Goal: Task Accomplishment & Management: Manage account settings

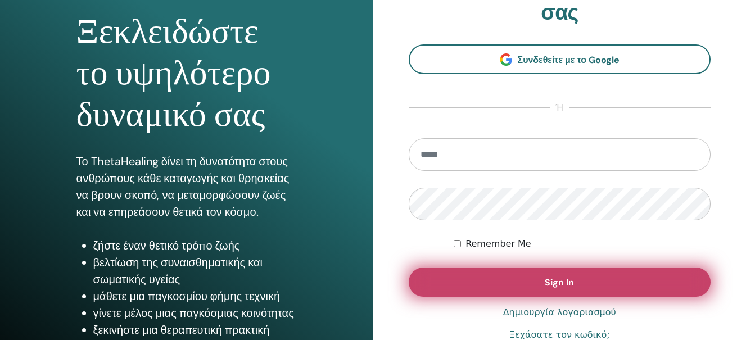
scroll to position [112, 0]
type input "**********"
click at [574, 280] on button "Sign In" at bounding box center [560, 281] width 302 height 29
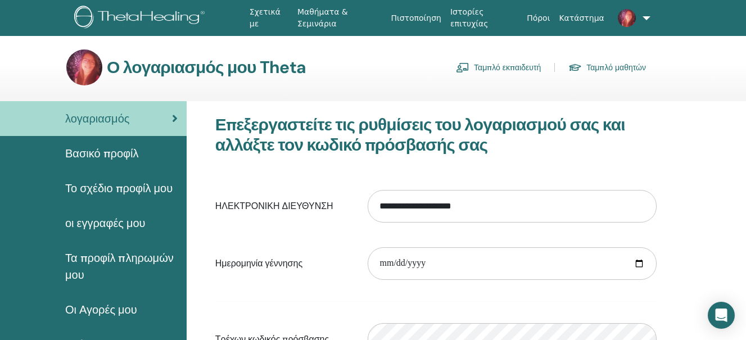
click at [509, 69] on link "Ταμπλό εκπαιδευτή" at bounding box center [498, 67] width 85 height 18
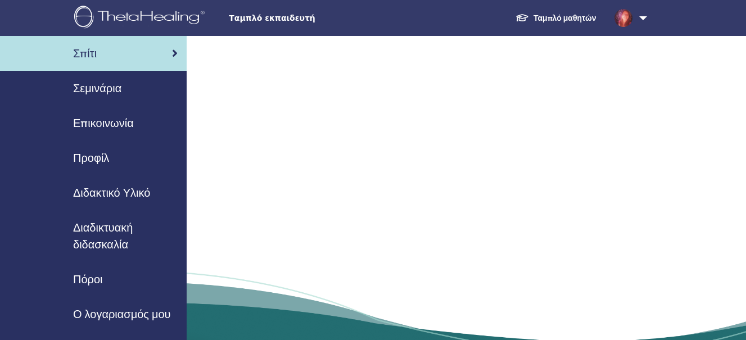
click at [97, 188] on span "Διδακτικό Υλικό" at bounding box center [111, 192] width 77 height 17
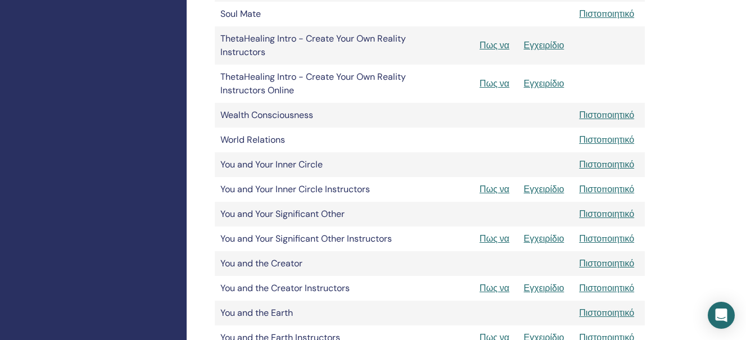
scroll to position [674, 0]
click at [538, 237] on link "Εγχειρίδιο" at bounding box center [544, 238] width 40 height 12
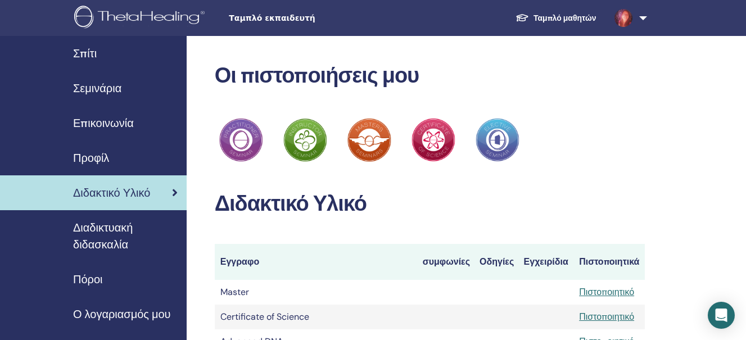
click at [117, 81] on span "Σεμινάρια" at bounding box center [97, 88] width 48 height 17
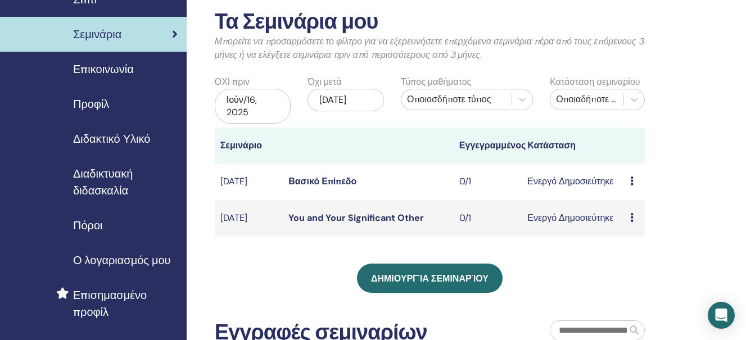
scroll to position [56, 0]
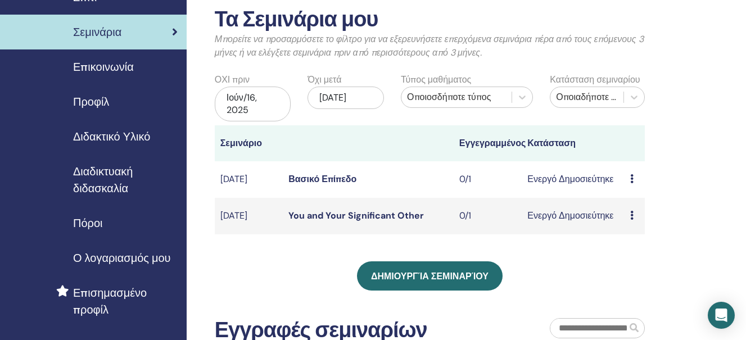
click at [347, 212] on link "You and Your Significant Other" at bounding box center [355, 216] width 135 height 12
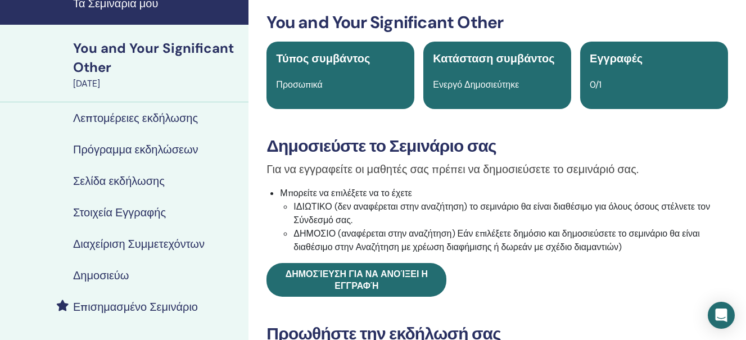
scroll to position [37, 0]
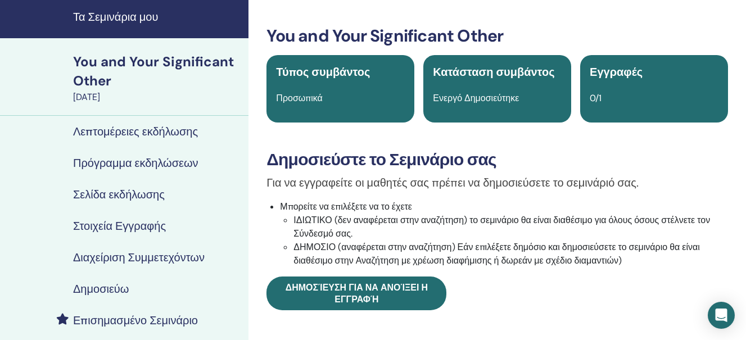
click at [194, 135] on h4 "Λεπτομέρειες εκδήλωσης" at bounding box center [135, 131] width 125 height 13
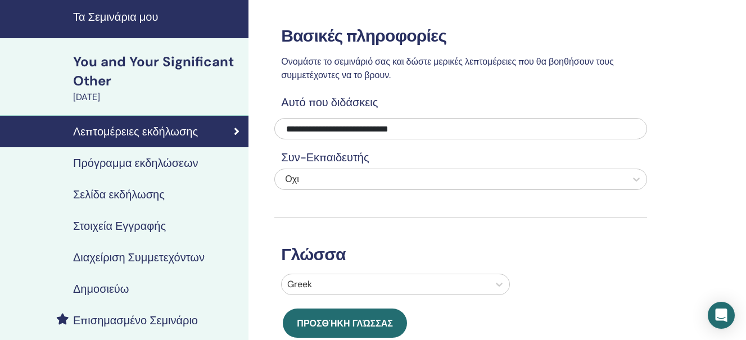
click at [180, 163] on h4 "Πρόγραμμα εκδηλώσεων" at bounding box center [135, 162] width 125 height 13
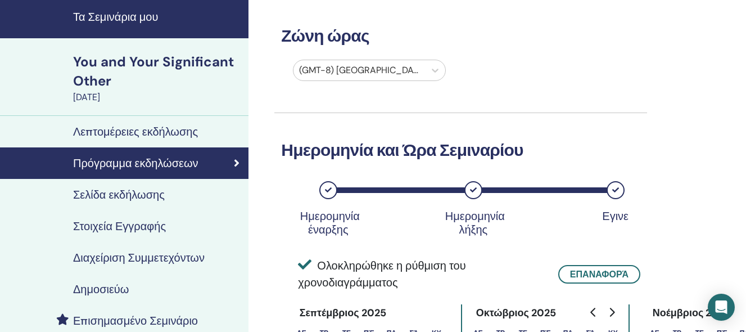
click at [162, 189] on h4 "Σελίδα εκδήλωσης" at bounding box center [119, 194] width 92 height 13
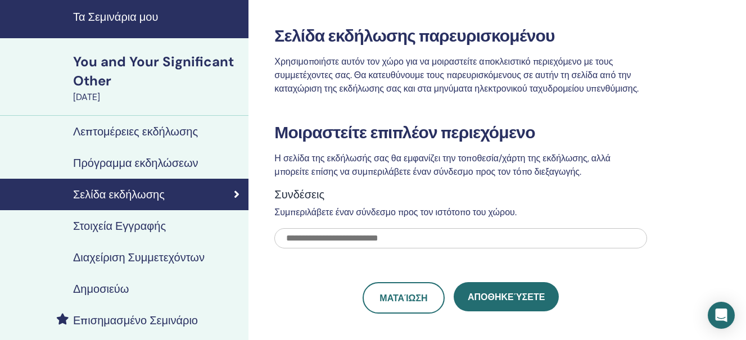
click at [154, 225] on h4 "Στοιχεία Εγγραφής" at bounding box center [119, 225] width 93 height 13
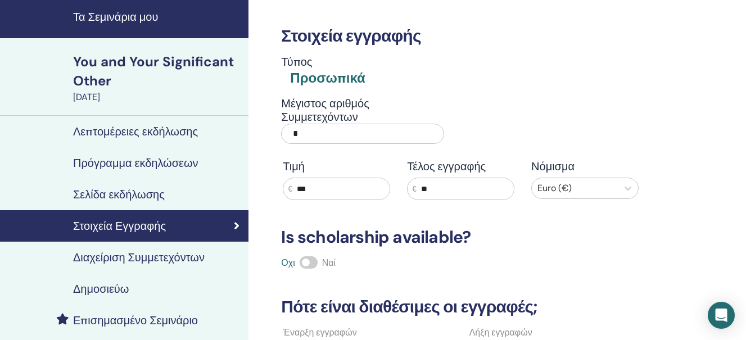
click at [302, 133] on input "*" at bounding box center [362, 134] width 162 height 20
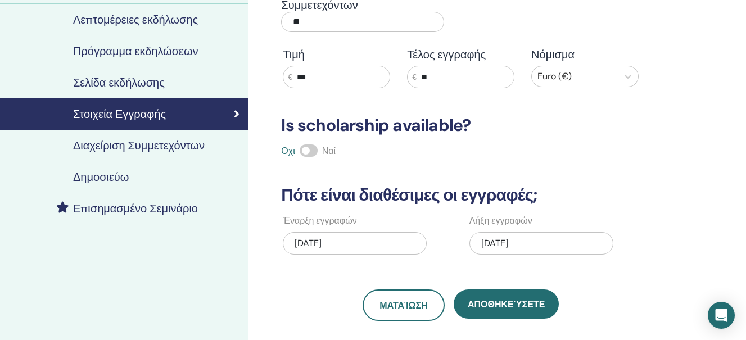
scroll to position [149, 0]
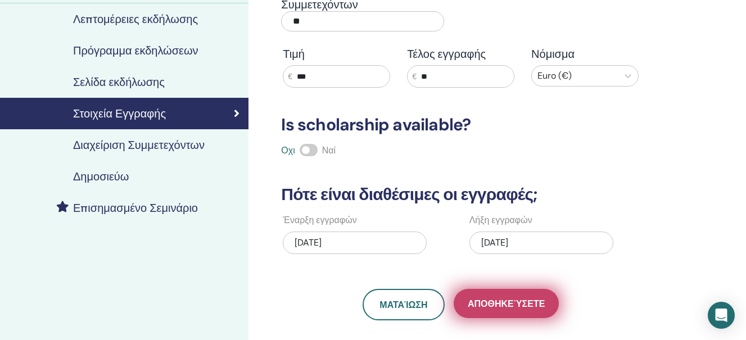
type input "**"
click at [498, 305] on span "Αποθηκεύσετε" at bounding box center [506, 304] width 77 height 12
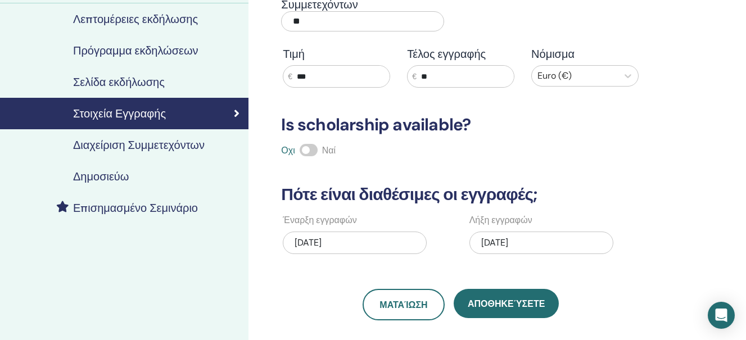
click at [120, 178] on h4 "Δημοσιεύω" at bounding box center [101, 176] width 56 height 13
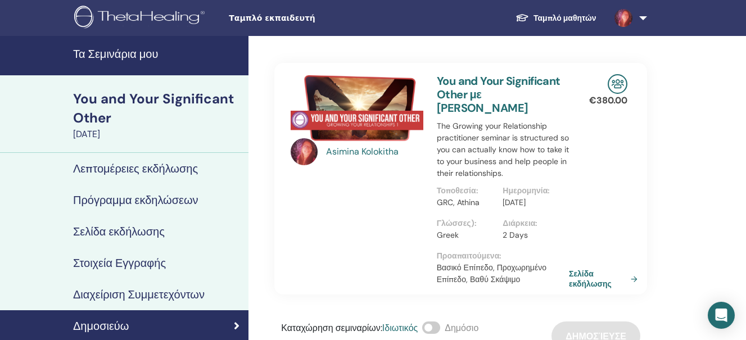
click at [153, 54] on h4 "Τα Σεμινάρια μου" at bounding box center [157, 53] width 169 height 13
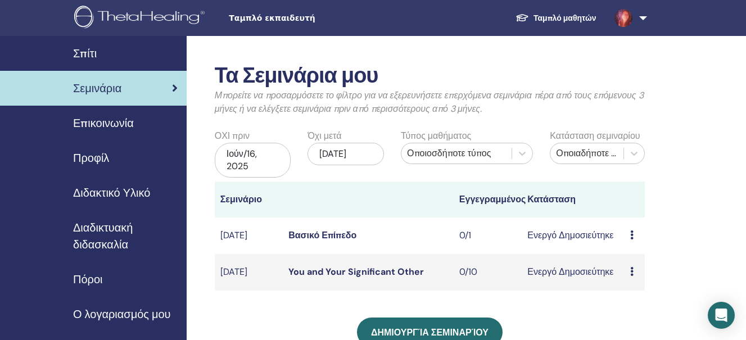
click at [332, 231] on link "Βασικό Επίπεδο" at bounding box center [322, 235] width 68 height 12
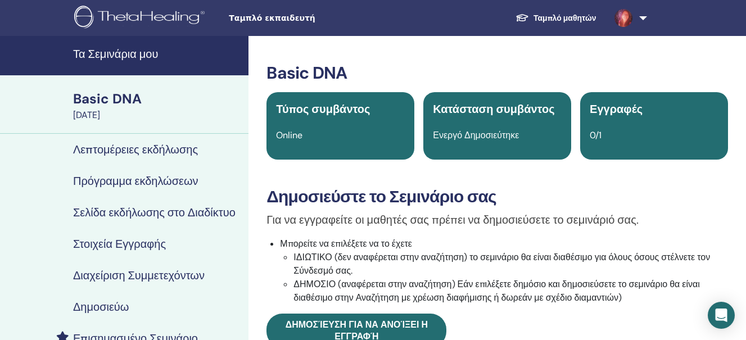
click at [152, 273] on h4 "Διαχείριση Συμμετεχόντων" at bounding box center [138, 275] width 131 height 13
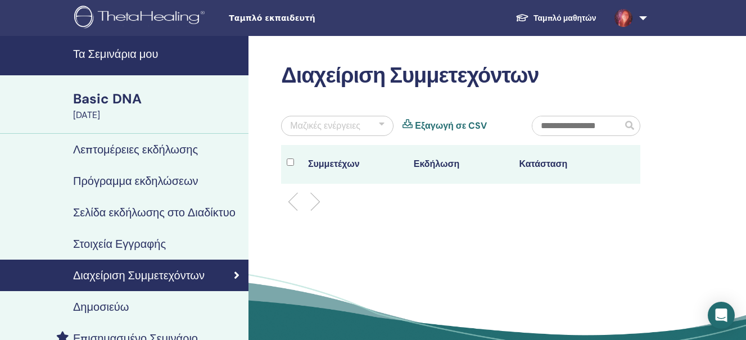
click at [147, 236] on link "Στοιχεία Εγγραφής" at bounding box center [124, 243] width 248 height 31
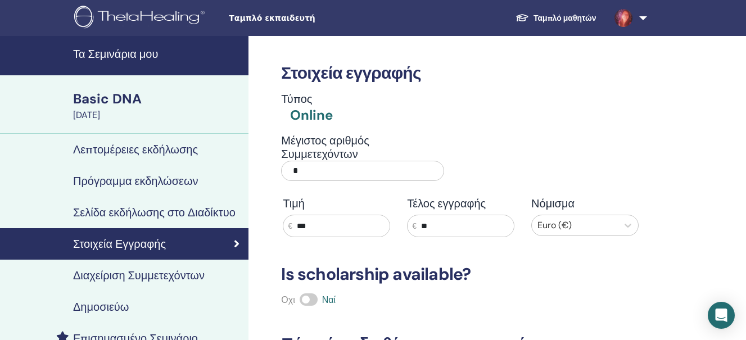
click at [300, 171] on input "*" at bounding box center [362, 171] width 162 height 20
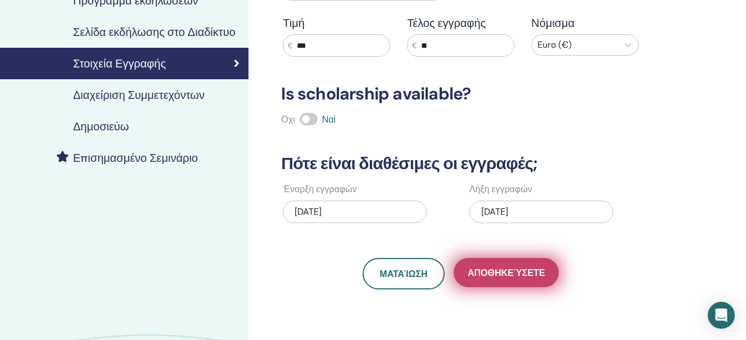
scroll to position [181, 0]
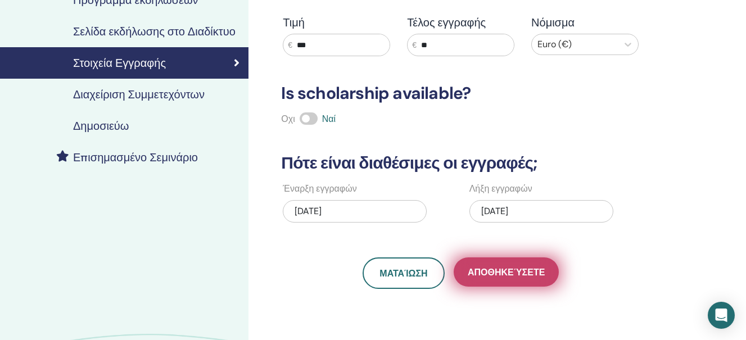
type input "**"
click at [515, 270] on span "Αποθηκεύσετε" at bounding box center [506, 272] width 77 height 12
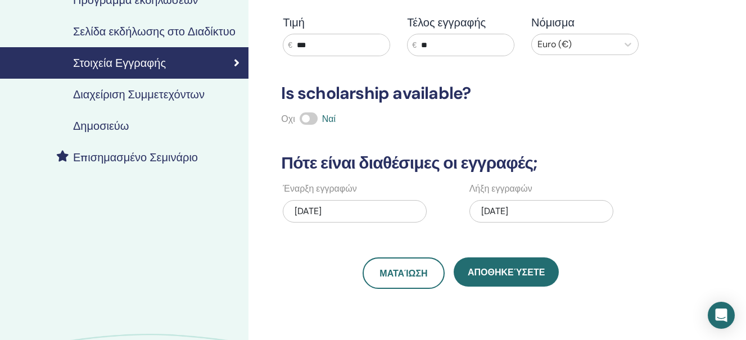
click at [125, 126] on h4 "Δημοσιεύω" at bounding box center [101, 125] width 56 height 13
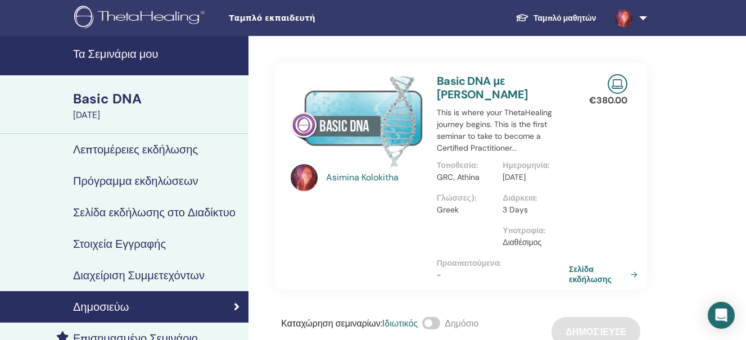
click at [124, 57] on h4 "Τα Σεμινάρια μου" at bounding box center [157, 53] width 169 height 13
